Goal: Task Accomplishment & Management: Use online tool/utility

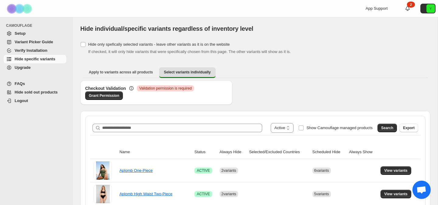
select select "******"
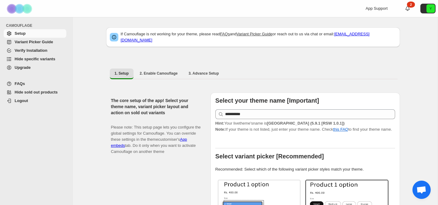
click at [43, 59] on span "Hide specific variants" at bounding box center [35, 59] width 41 height 5
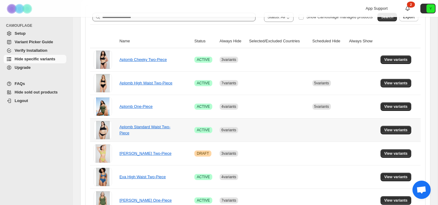
scroll to position [117, 0]
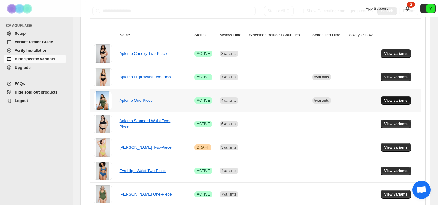
click at [394, 100] on span "View variants" at bounding box center [395, 100] width 23 height 5
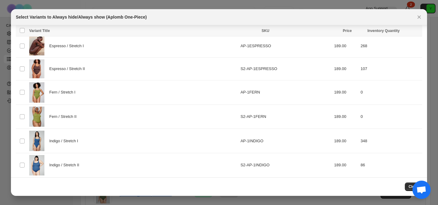
scroll to position [260, 0]
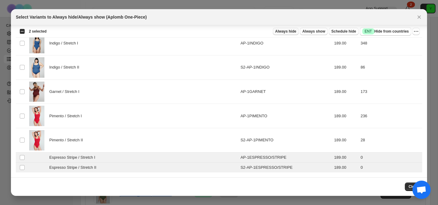
click at [285, 30] on span "Always hide" at bounding box center [285, 31] width 21 height 5
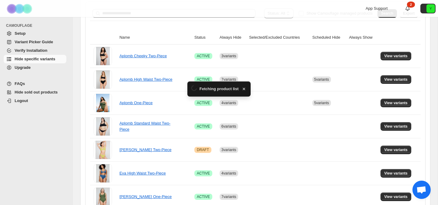
scroll to position [117, 0]
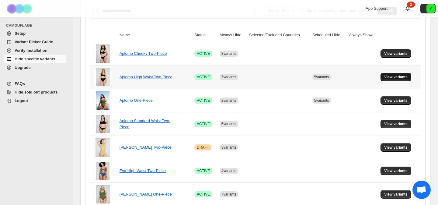
click at [388, 77] on span "View variants" at bounding box center [395, 77] width 23 height 5
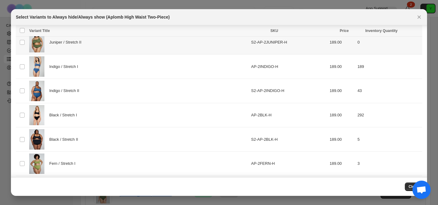
scroll to position [128, 0]
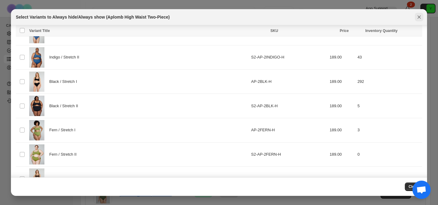
click at [420, 15] on icon "Close" at bounding box center [419, 17] width 6 height 6
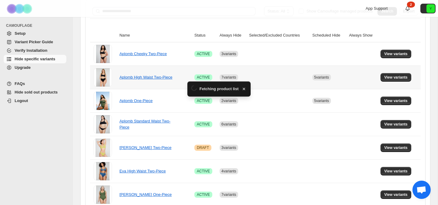
scroll to position [117, 0]
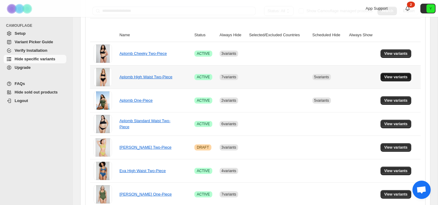
click at [392, 76] on span "View variants" at bounding box center [395, 77] width 23 height 5
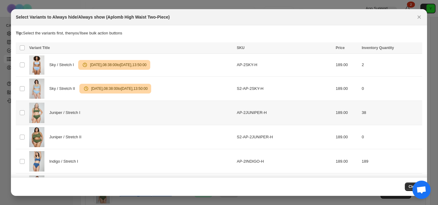
scroll to position [263, 0]
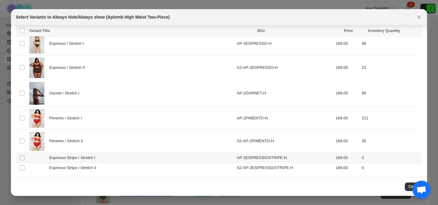
click at [19, 156] on span ":r21:" at bounding box center [21, 157] width 5 height 5
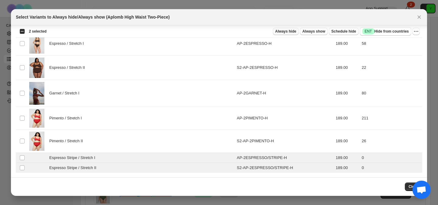
click at [290, 31] on span "Always hide" at bounding box center [285, 31] width 21 height 5
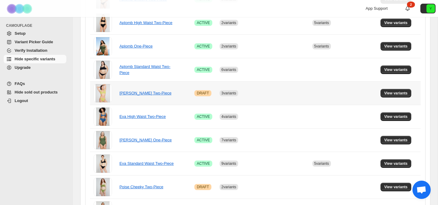
scroll to position [175, 0]
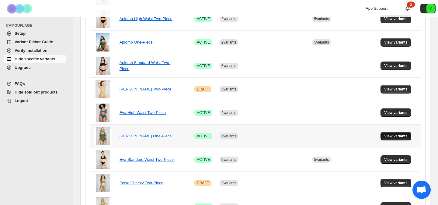
click at [401, 136] on span "View variants" at bounding box center [395, 136] width 23 height 5
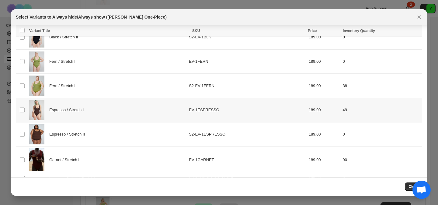
scroll to position [169, 0]
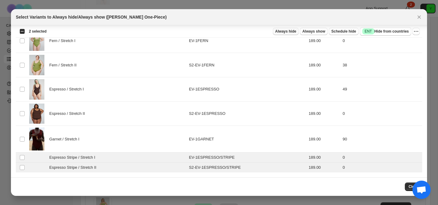
click at [280, 35] on button "Always hide" at bounding box center [286, 31] width 26 height 7
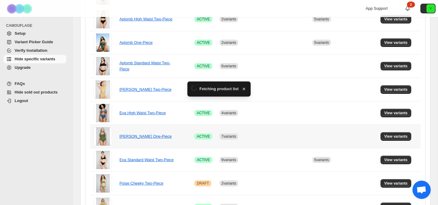
scroll to position [175, 0]
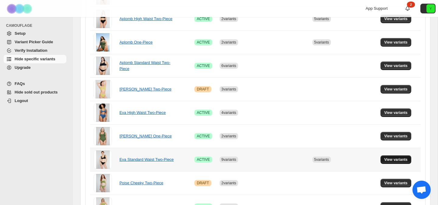
click at [397, 159] on span "View variants" at bounding box center [395, 159] width 23 height 5
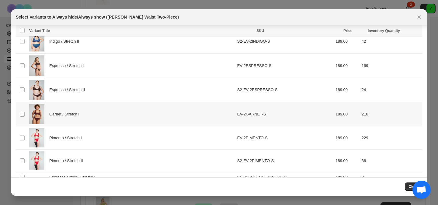
scroll to position [261, 0]
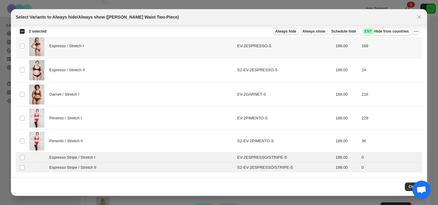
click at [287, 32] on span "Always hide" at bounding box center [285, 31] width 21 height 5
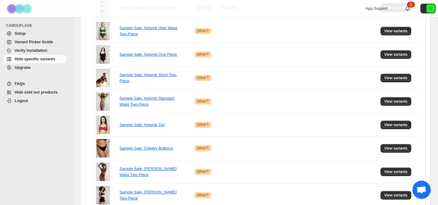
scroll to position [450, 0]
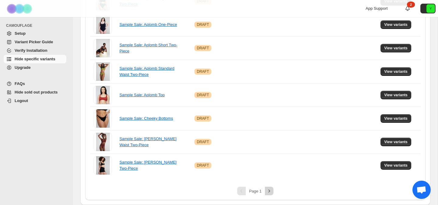
click at [269, 190] on icon "Next" at bounding box center [269, 191] width 6 height 6
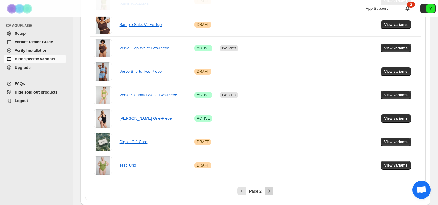
click at [267, 192] on icon "Next" at bounding box center [269, 191] width 6 height 6
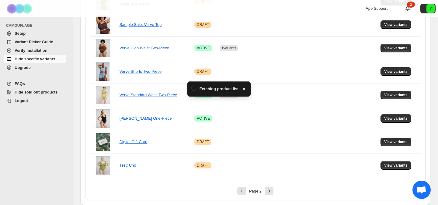
click at [241, 191] on div "Loading... Fetching product list" at bounding box center [219, 193] width 64 height 21
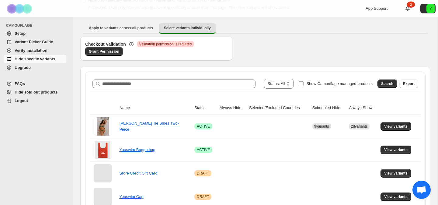
scroll to position [0, 0]
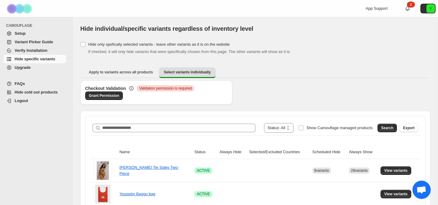
click at [294, 130] on span at bounding box center [296, 128] width 5 height 10
click at [282, 127] on select "**********" at bounding box center [279, 128] width 30 height 10
select select "******"
click at [264, 123] on select "**********" at bounding box center [279, 128] width 30 height 10
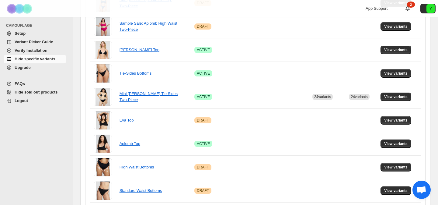
scroll to position [450, 0]
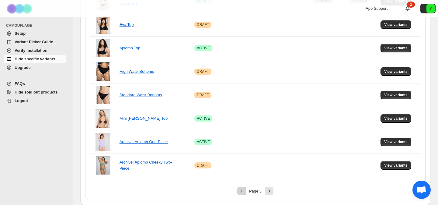
click at [242, 191] on icon "Previous" at bounding box center [242, 191] width 6 height 6
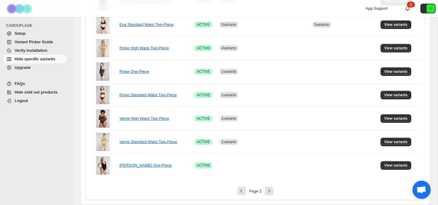
scroll to position [286, 0]
click at [241, 192] on icon "Previous" at bounding box center [242, 191] width 6 height 6
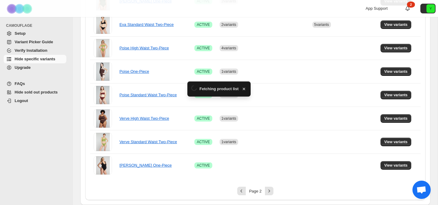
scroll to position [0, 0]
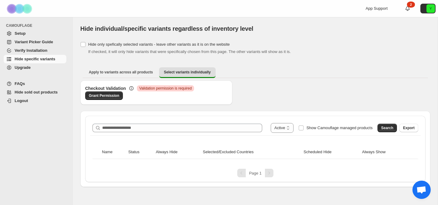
click at [269, 173] on div "Pagination" at bounding box center [269, 173] width 9 height 9
click at [267, 173] on div "Pagination" at bounding box center [269, 173] width 9 height 9
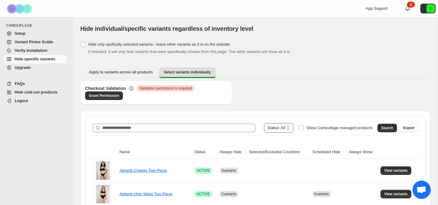
click at [268, 128] on select "**********" at bounding box center [279, 128] width 30 height 10
select select "******"
click at [264, 123] on select "**********" at bounding box center [279, 128] width 30 height 10
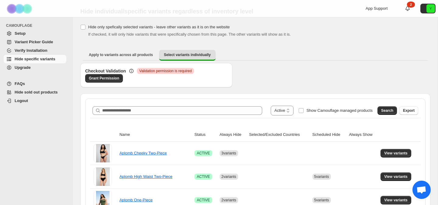
scroll to position [4, 0]
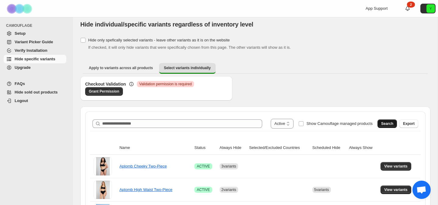
click at [384, 125] on span "Search" at bounding box center [387, 123] width 12 height 5
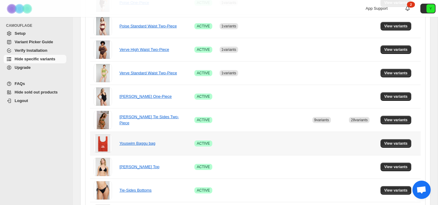
scroll to position [356, 0]
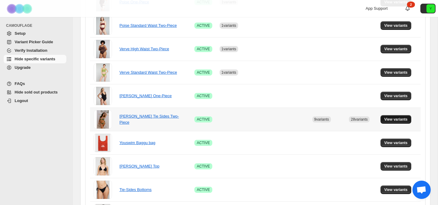
click at [398, 122] on button "View variants" at bounding box center [396, 119] width 31 height 9
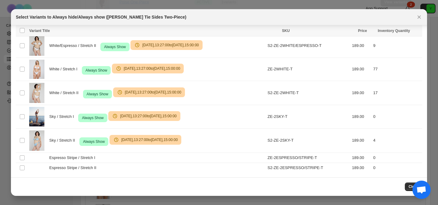
scroll to position [775, 0]
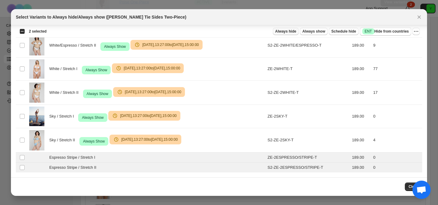
click at [288, 34] on button "Always hide" at bounding box center [286, 31] width 26 height 7
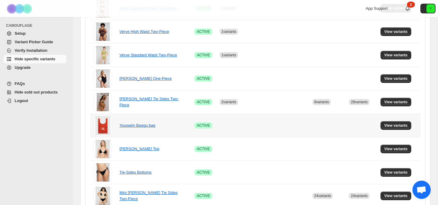
scroll to position [373, 0]
